Goal: Find contact information: Find contact information

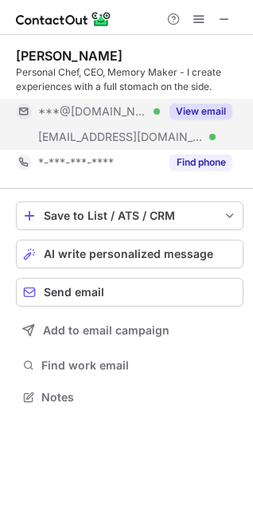
scroll to position [386, 253]
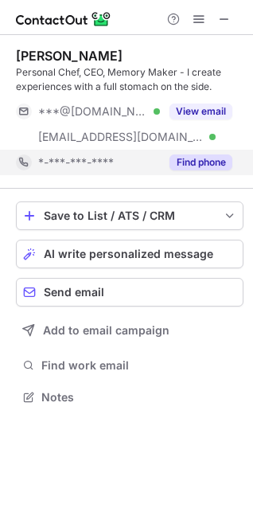
click at [186, 154] on button "Find phone" at bounding box center [201, 162] width 63 height 16
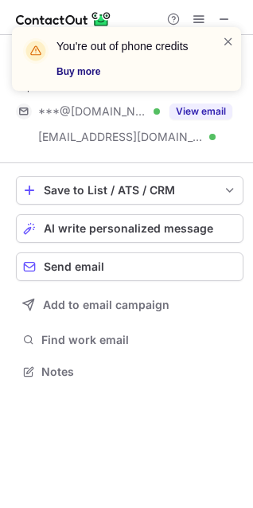
scroll to position [361, 253]
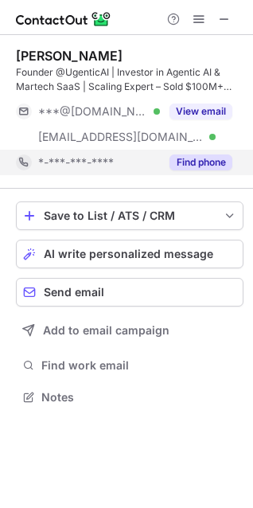
scroll to position [386, 253]
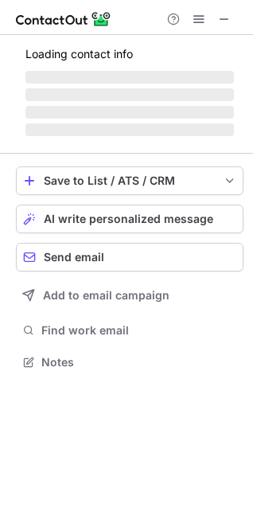
scroll to position [361, 253]
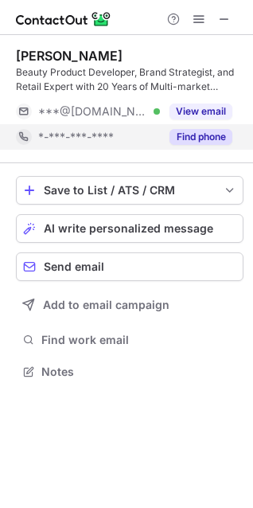
click at [163, 132] on div "Find phone" at bounding box center [196, 136] width 72 height 25
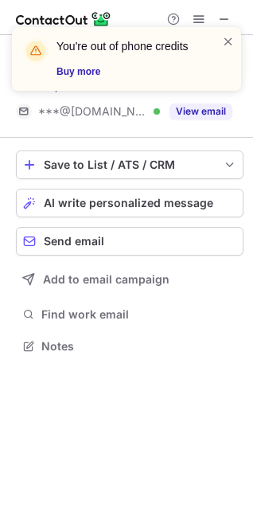
scroll to position [335, 253]
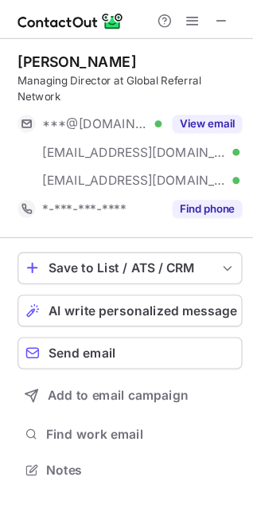
scroll to position [397, 253]
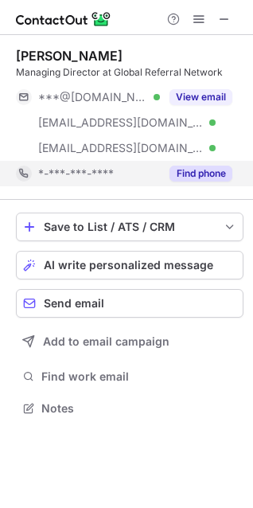
click at [161, 166] on div "Find phone" at bounding box center [196, 173] width 72 height 25
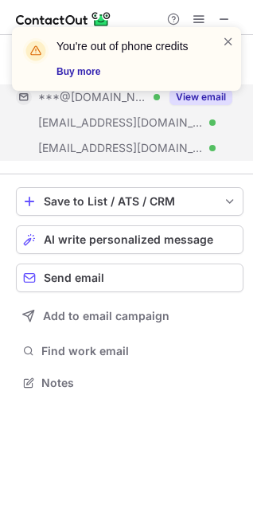
scroll to position [372, 253]
